Goal: Task Accomplishment & Management: Manage account settings

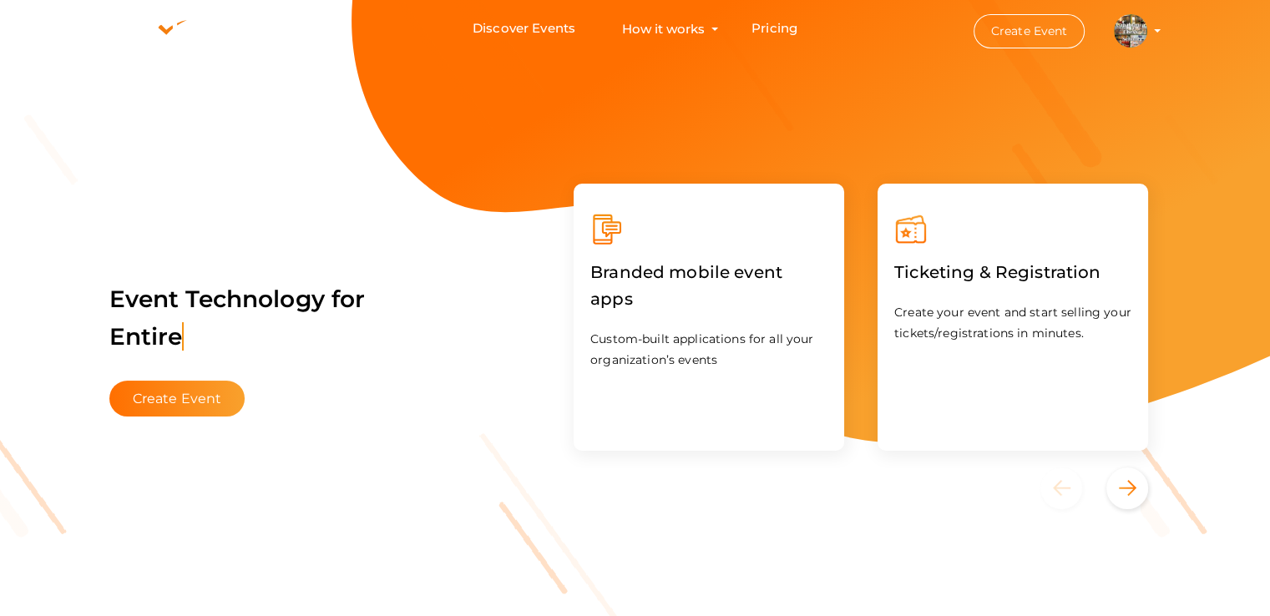
click at [1154, 26] on li "Create Event [GEOGRAPHIC_DATA] [EMAIL_ADDRESS][DOMAIN_NAME] Organization Profil…" at bounding box center [1052, 31] width 225 height 60
click at [1136, 38] on img at bounding box center [1130, 30] width 33 height 33
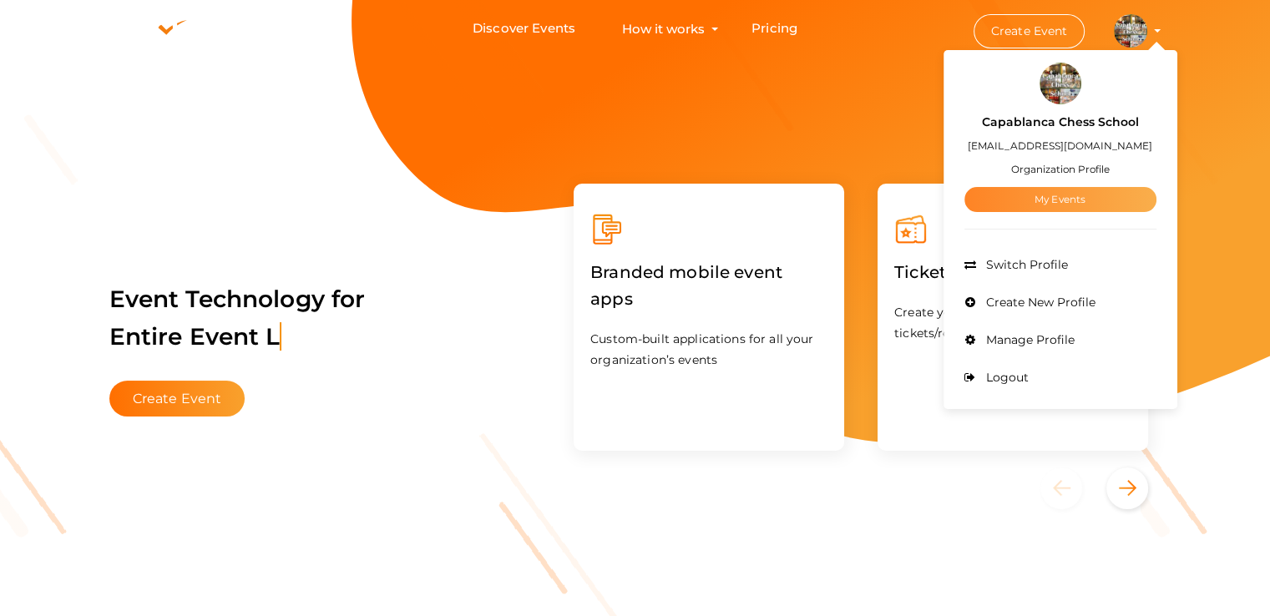
click at [1040, 201] on link "My Events" at bounding box center [1061, 199] width 192 height 25
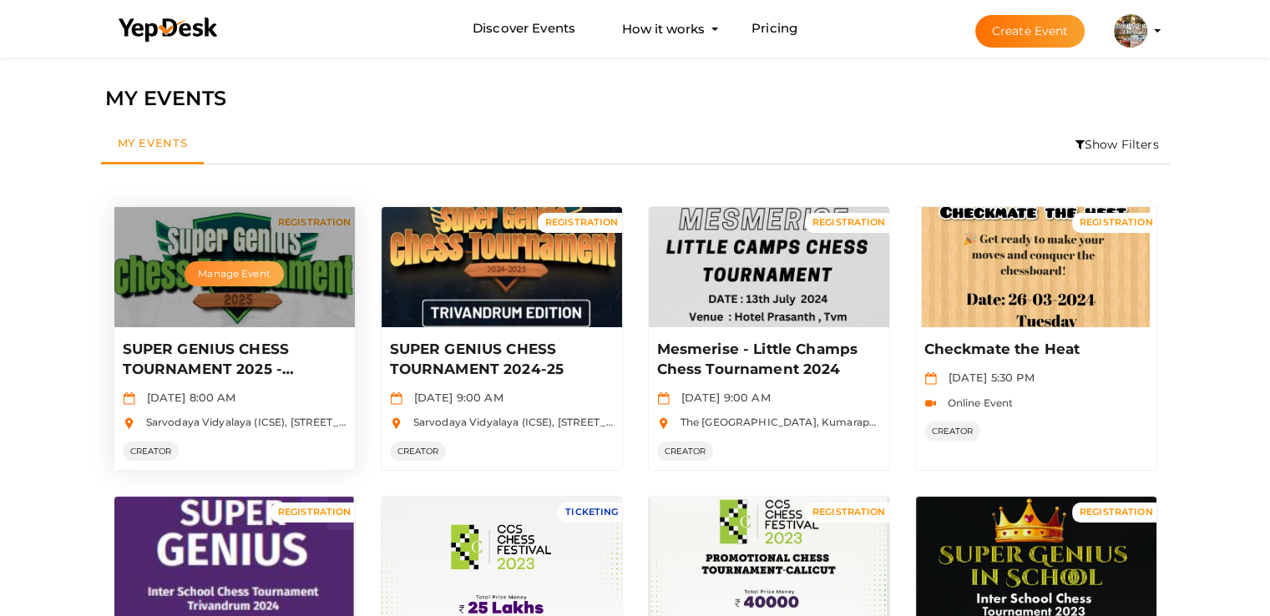
click at [247, 278] on button "Manage Event" at bounding box center [234, 273] width 99 height 25
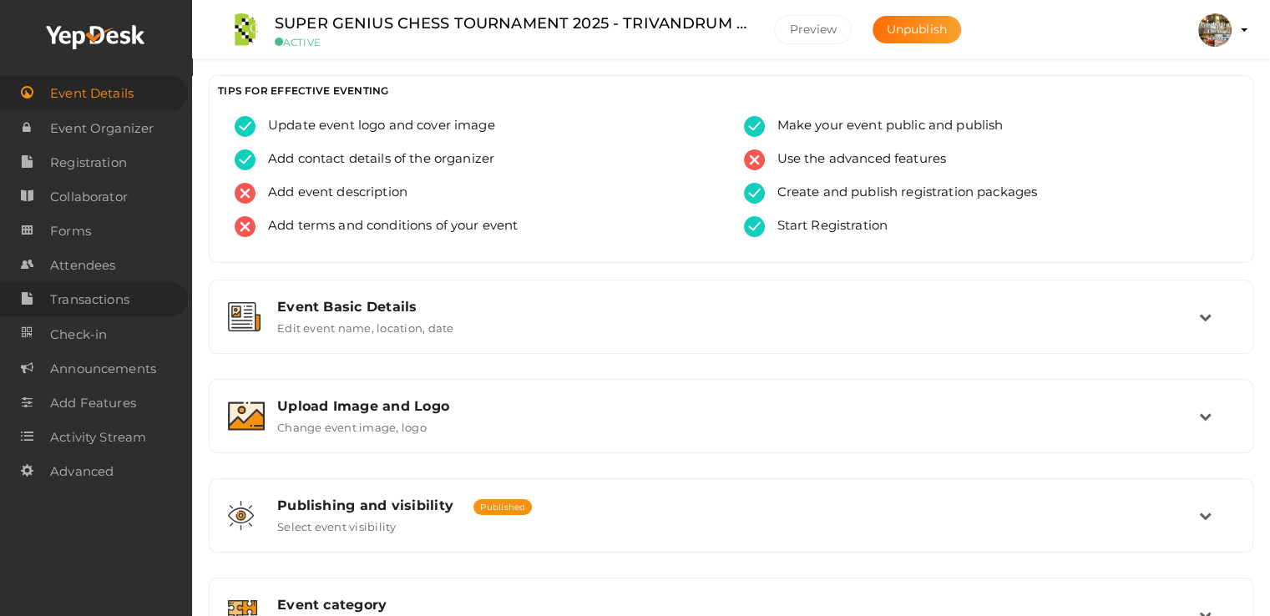
click at [98, 293] on span "Transactions" at bounding box center [89, 299] width 79 height 33
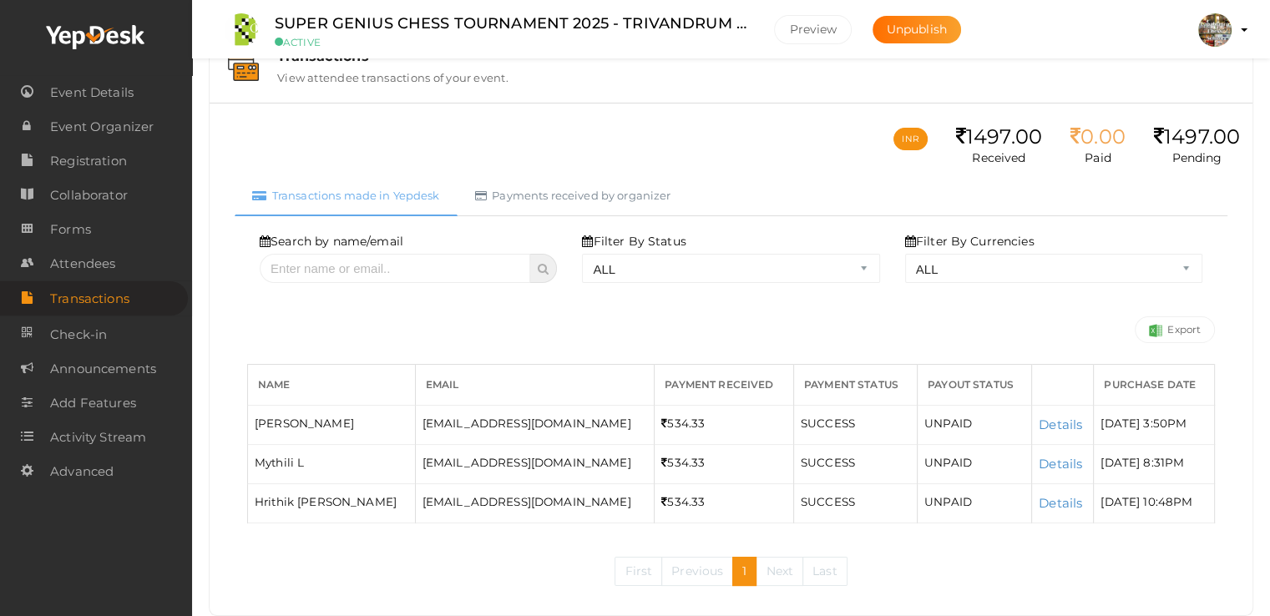
scroll to position [85, 0]
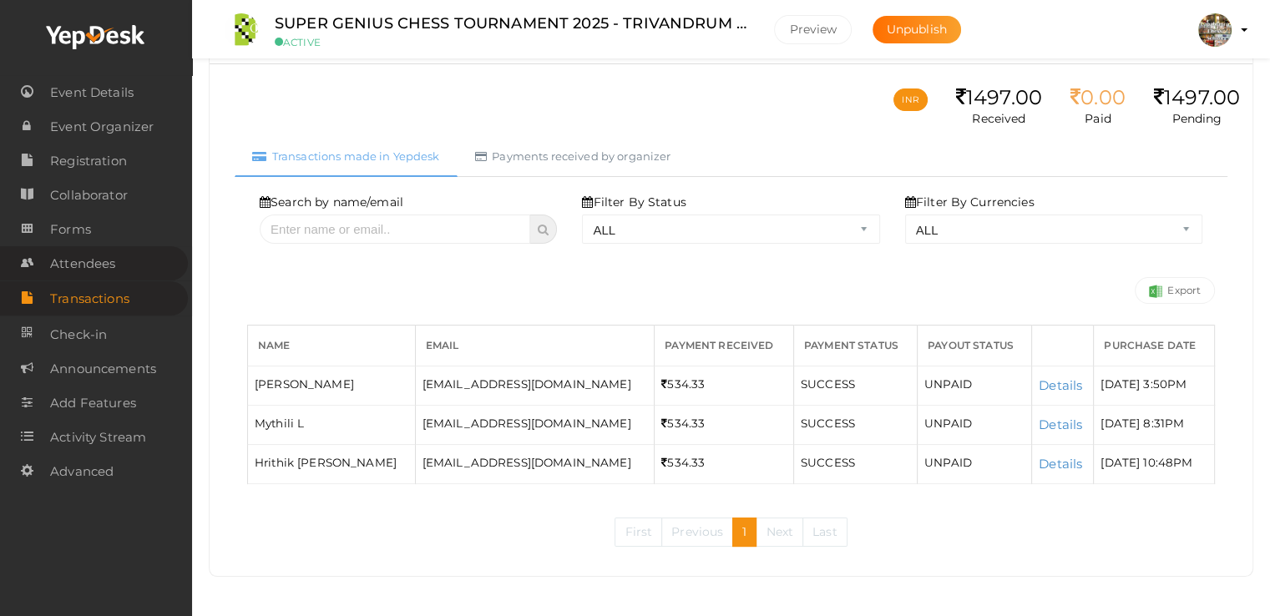
click at [81, 265] on span "Attendees" at bounding box center [82, 263] width 65 height 33
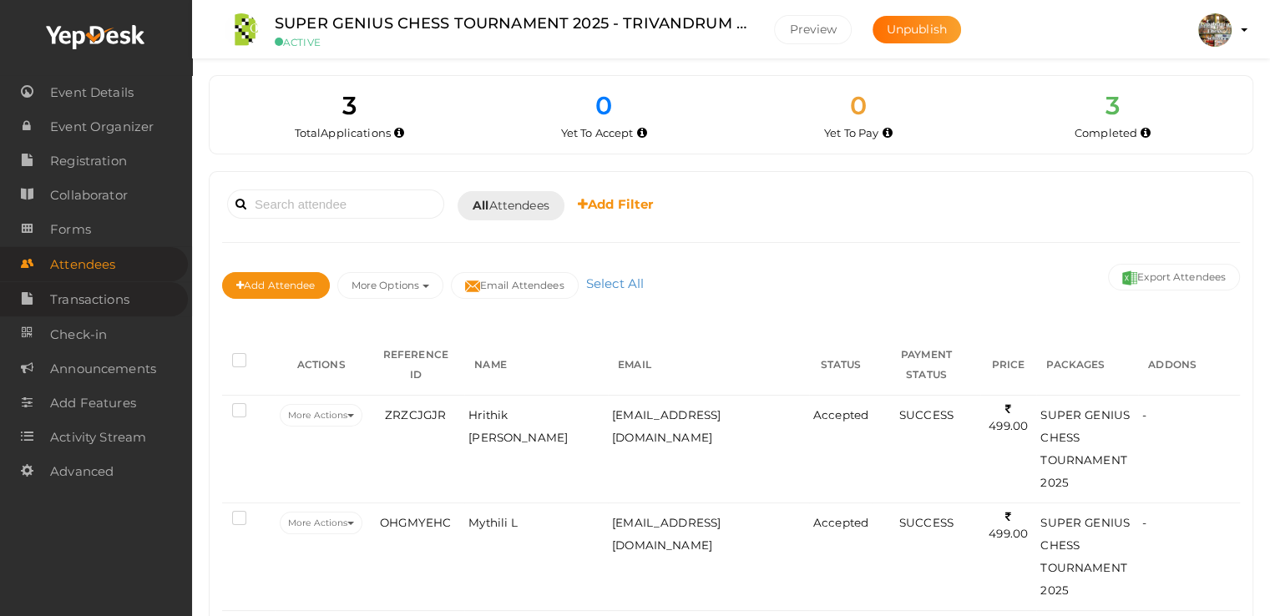
click at [100, 300] on span "Transactions" at bounding box center [89, 299] width 79 height 33
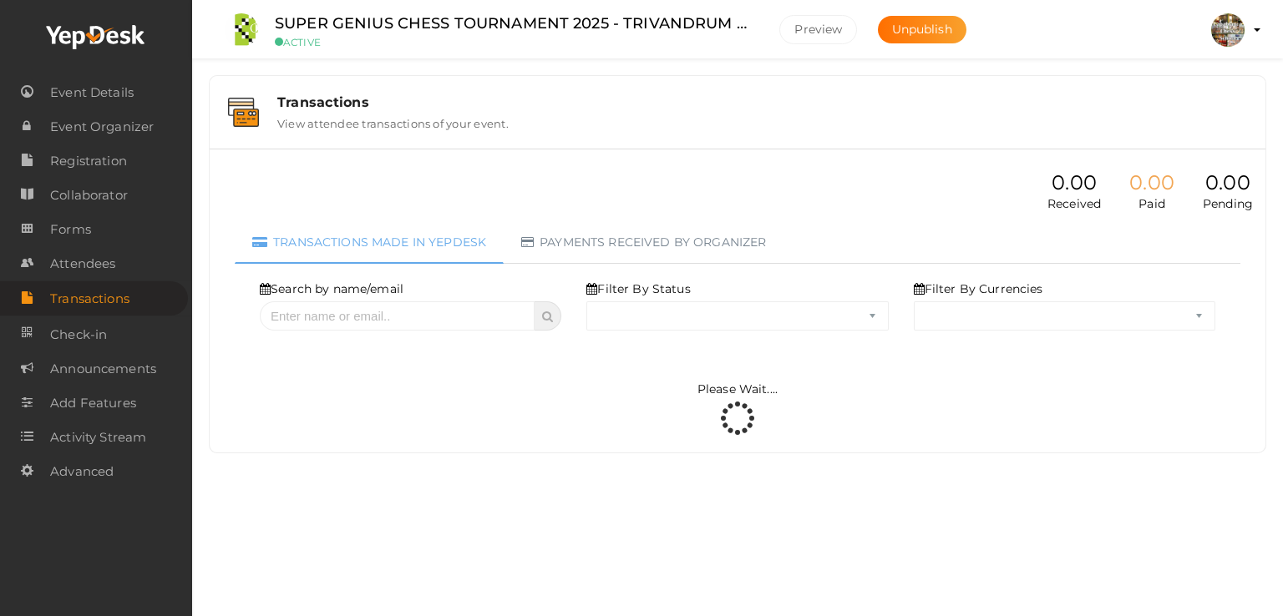
select select "ALL"
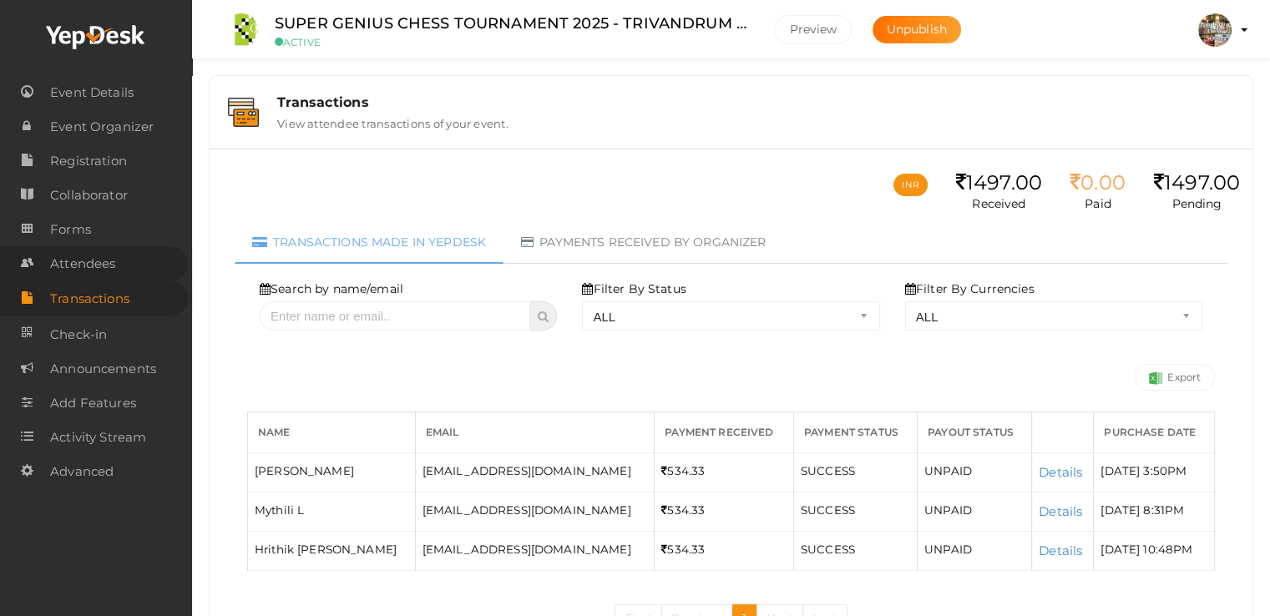
click at [90, 252] on span "Attendees" at bounding box center [82, 263] width 65 height 33
